Goal: Task Accomplishment & Management: Manage account settings

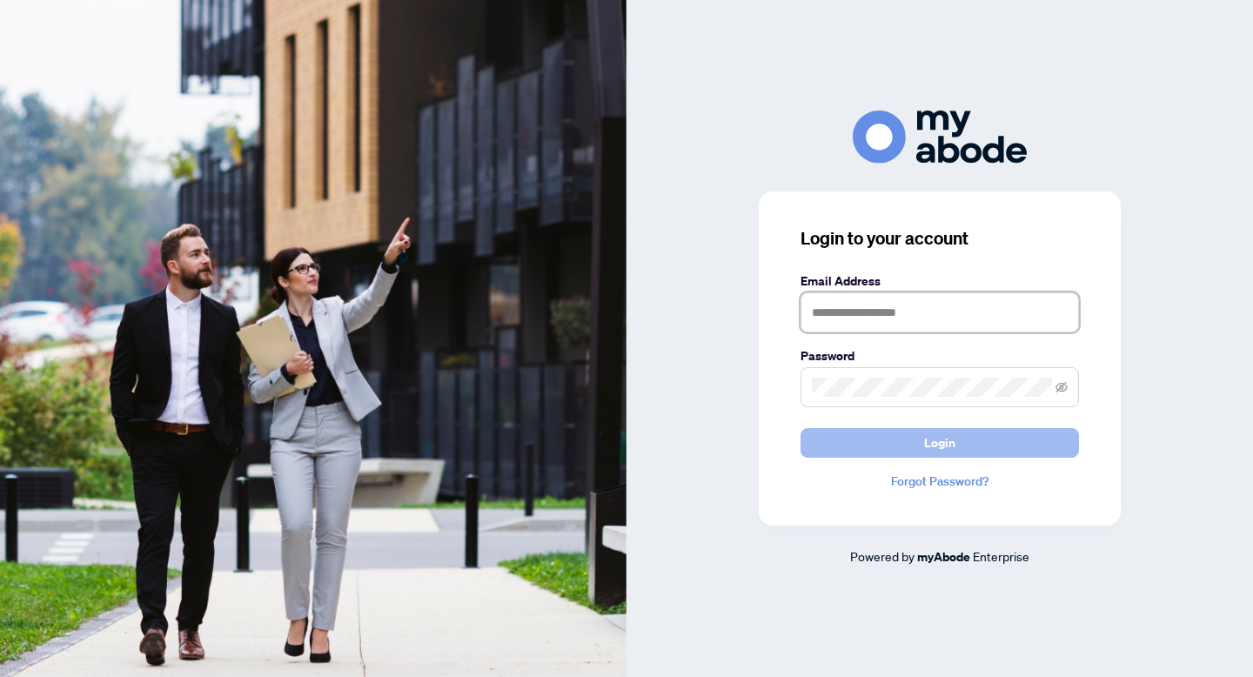
type input "**********"
click at [963, 441] on button "Login" at bounding box center [939, 443] width 278 height 30
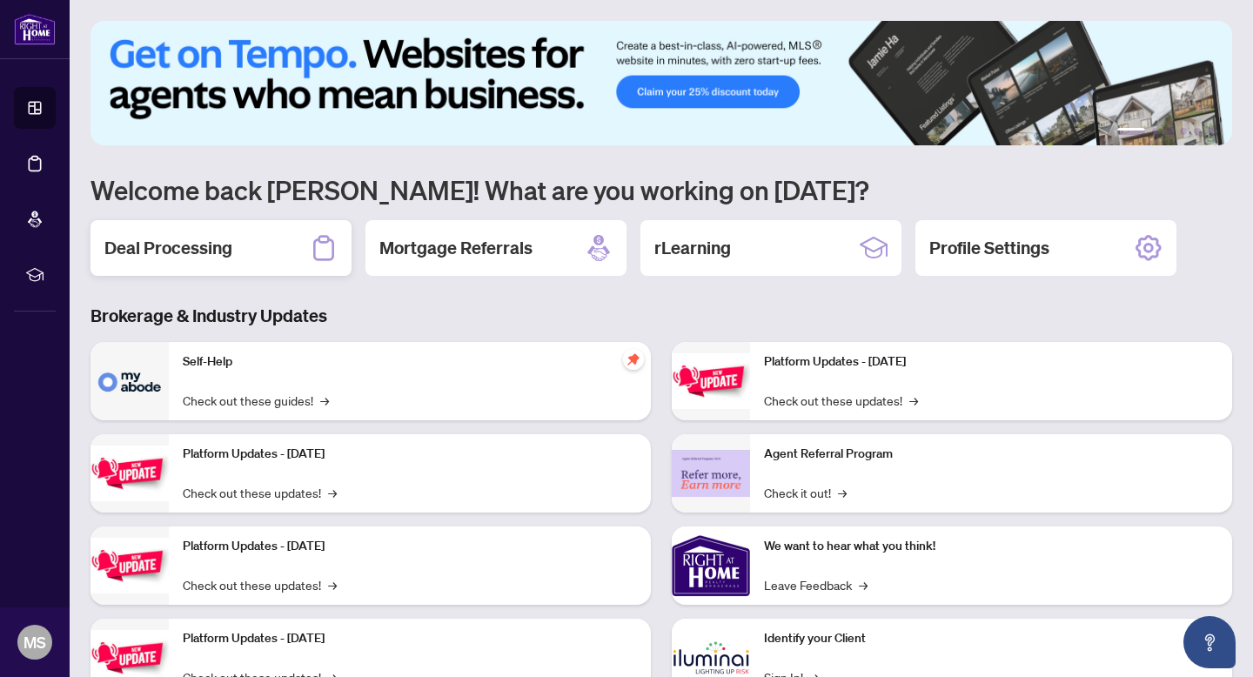
click at [219, 255] on h2 "Deal Processing" at bounding box center [168, 248] width 128 height 24
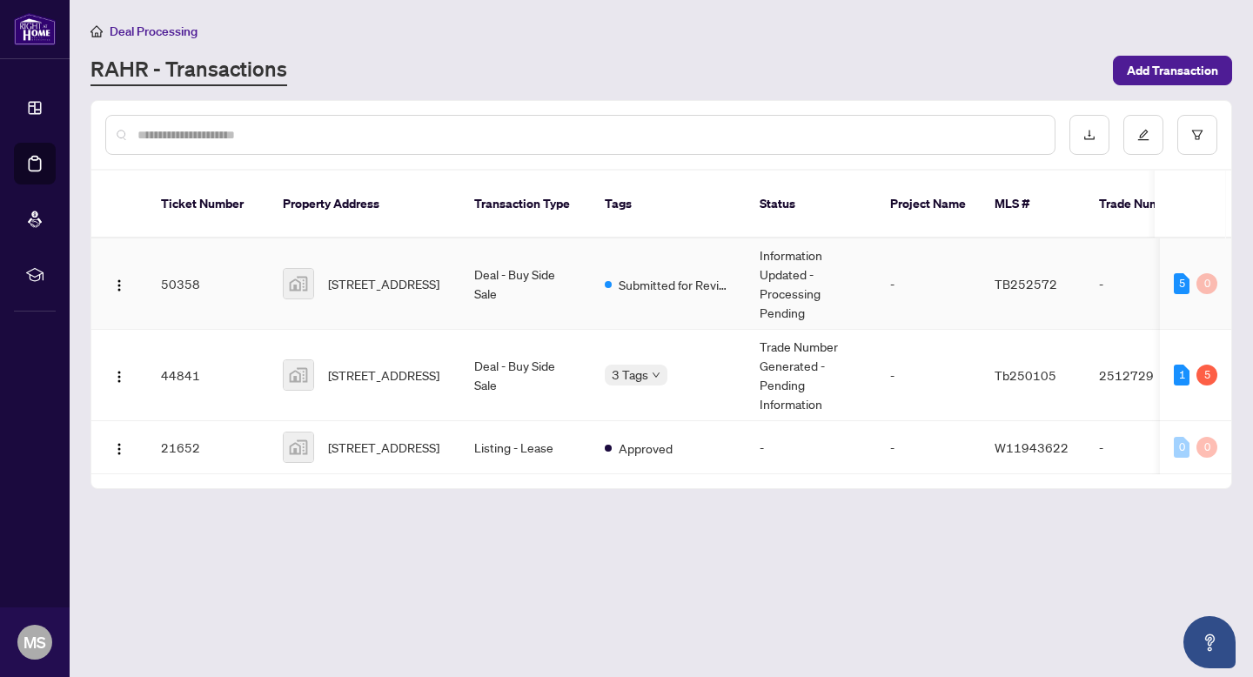
click at [178, 280] on td "50358" at bounding box center [208, 283] width 122 height 91
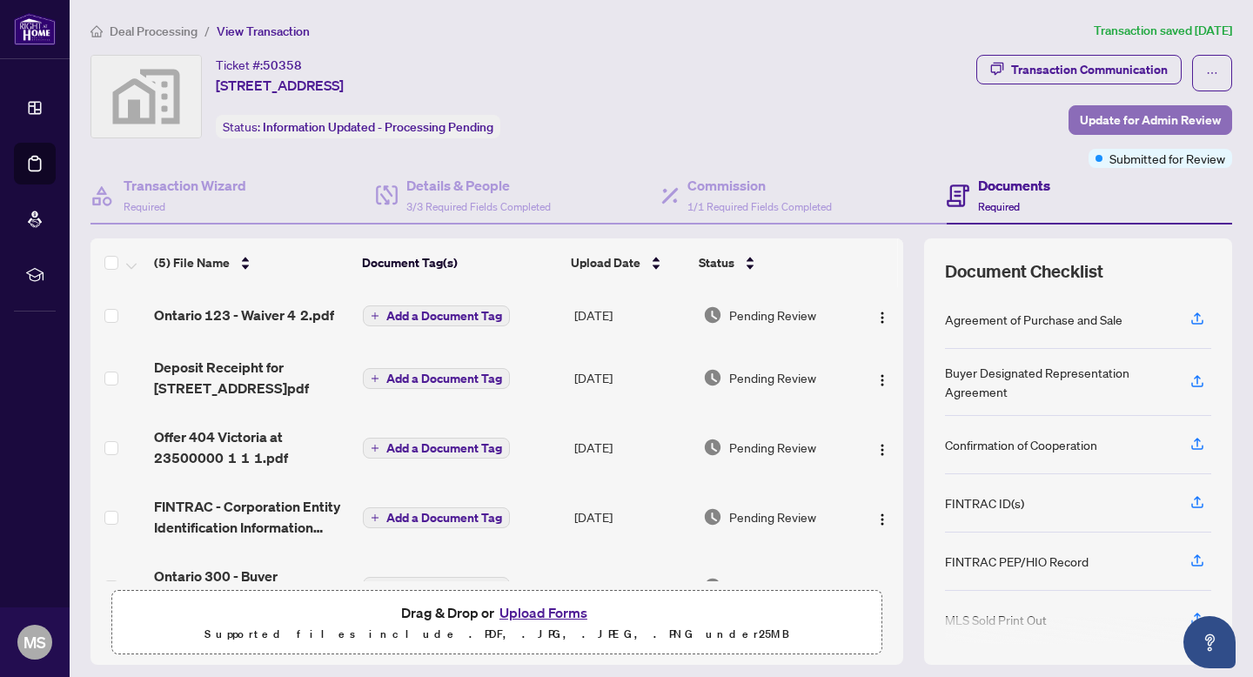
click at [1106, 121] on span "Update for Admin Review" at bounding box center [1150, 120] width 141 height 28
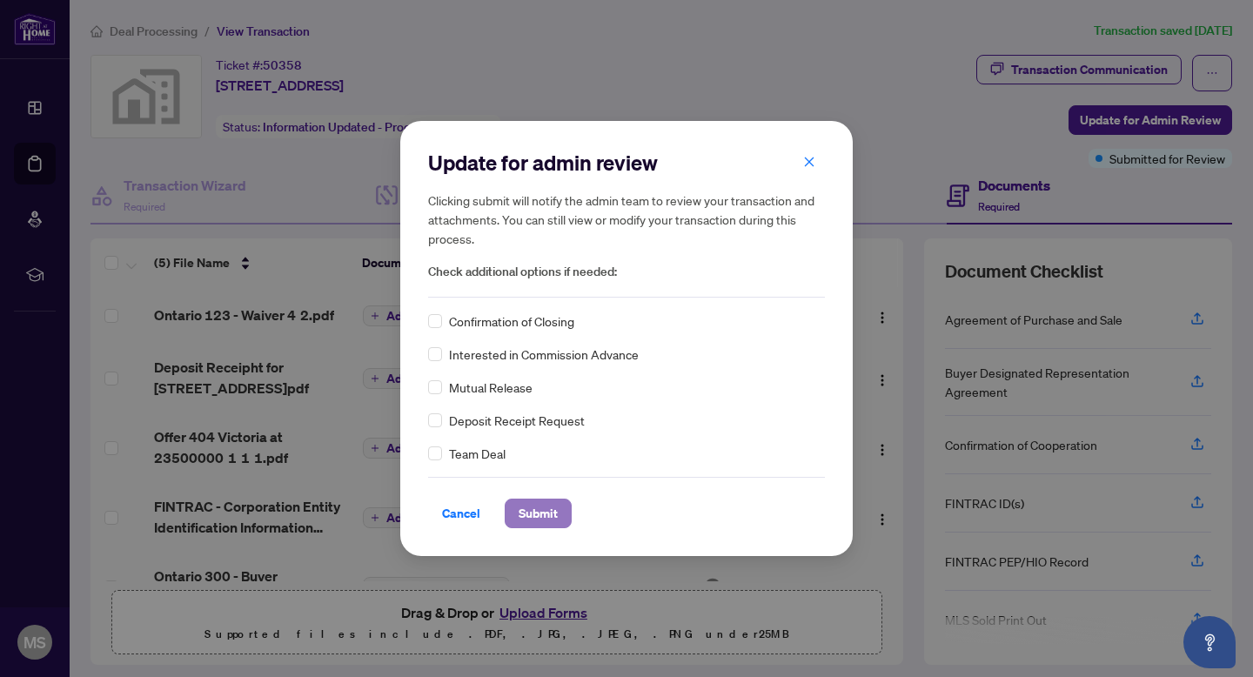
click at [534, 518] on span "Submit" at bounding box center [537, 513] width 39 height 28
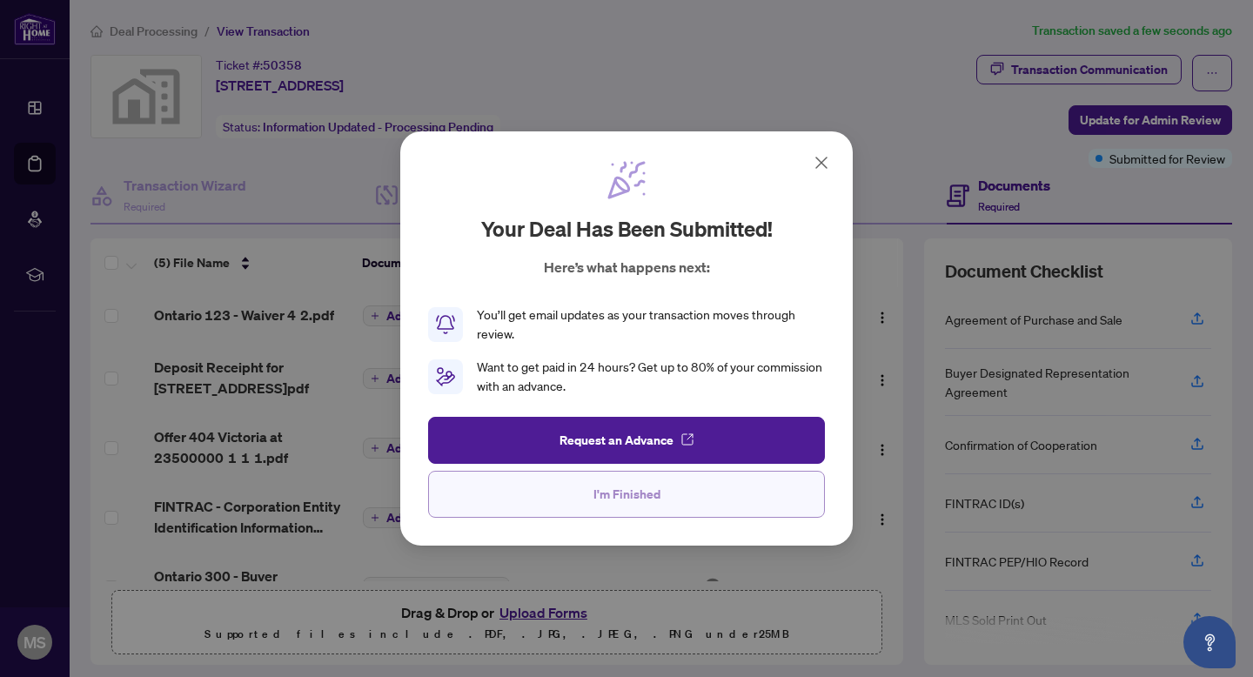
click at [641, 492] on span "I'm Finished" at bounding box center [626, 494] width 67 height 28
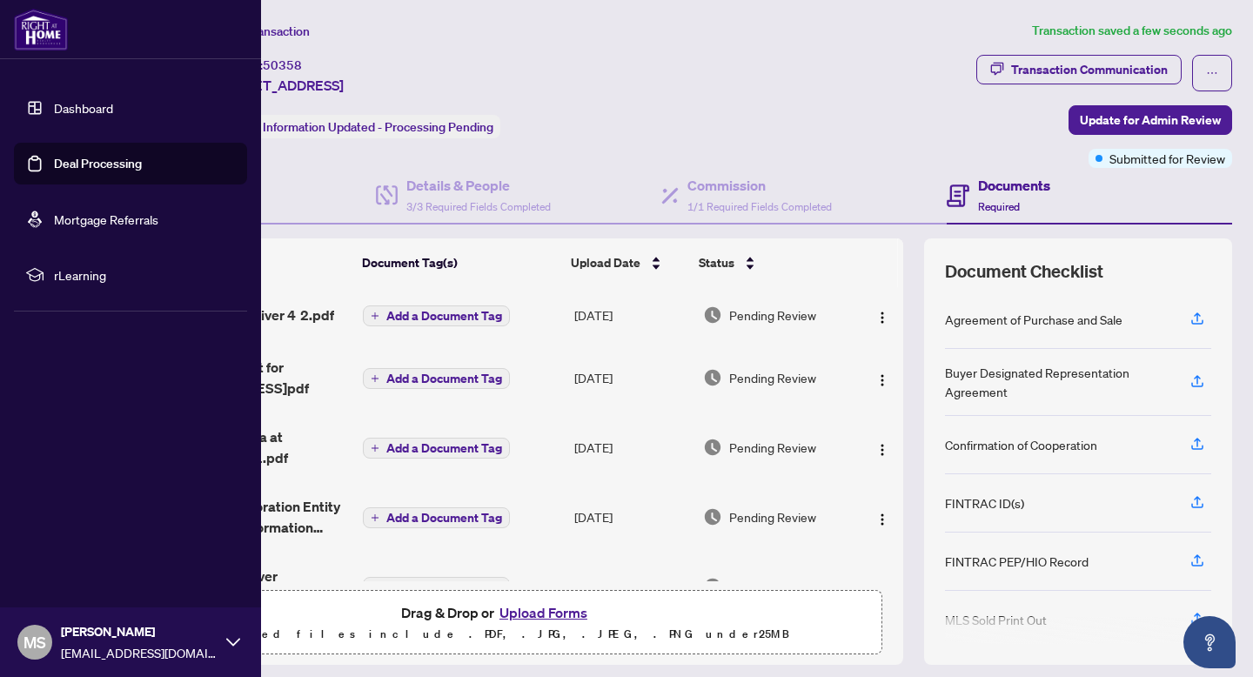
click at [74, 106] on link "Dashboard" at bounding box center [83, 108] width 59 height 16
